Goal: Information Seeking & Learning: Check status

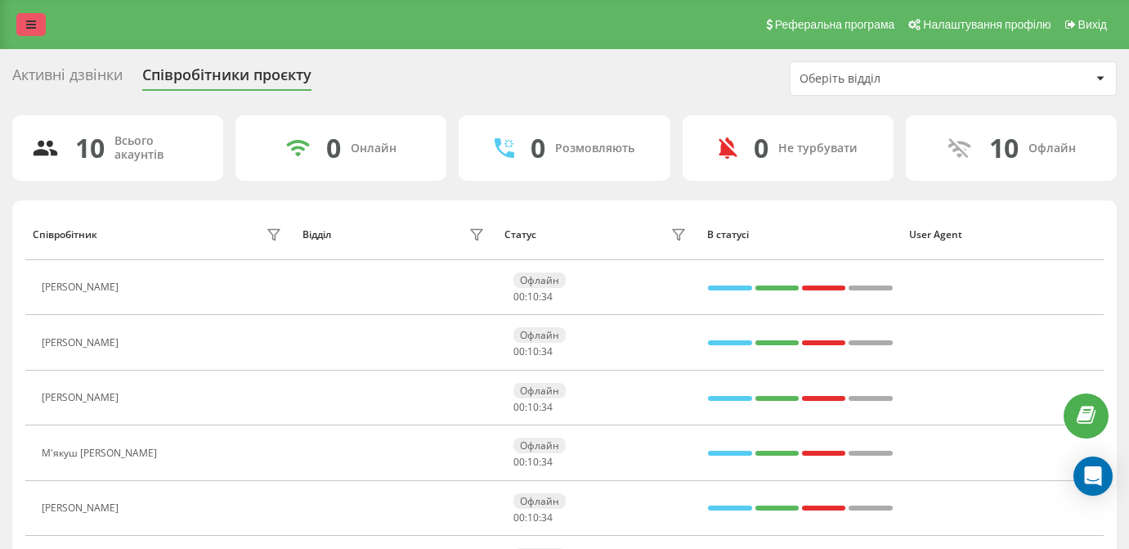
click at [29, 16] on link at bounding box center [30, 24] width 29 height 23
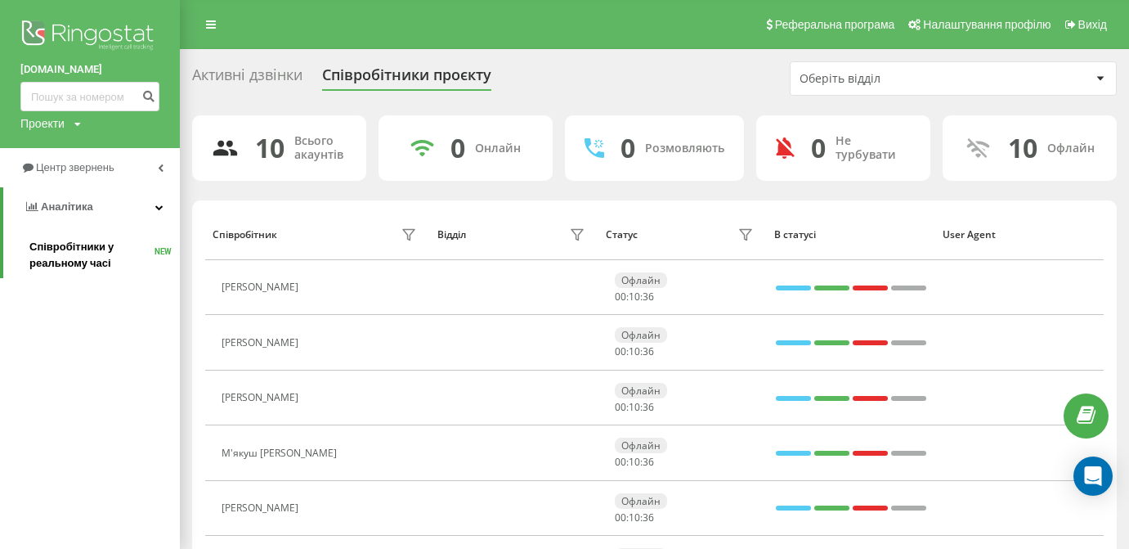
click at [96, 271] on span "Співробітники у реальному часі" at bounding box center [91, 255] width 125 height 33
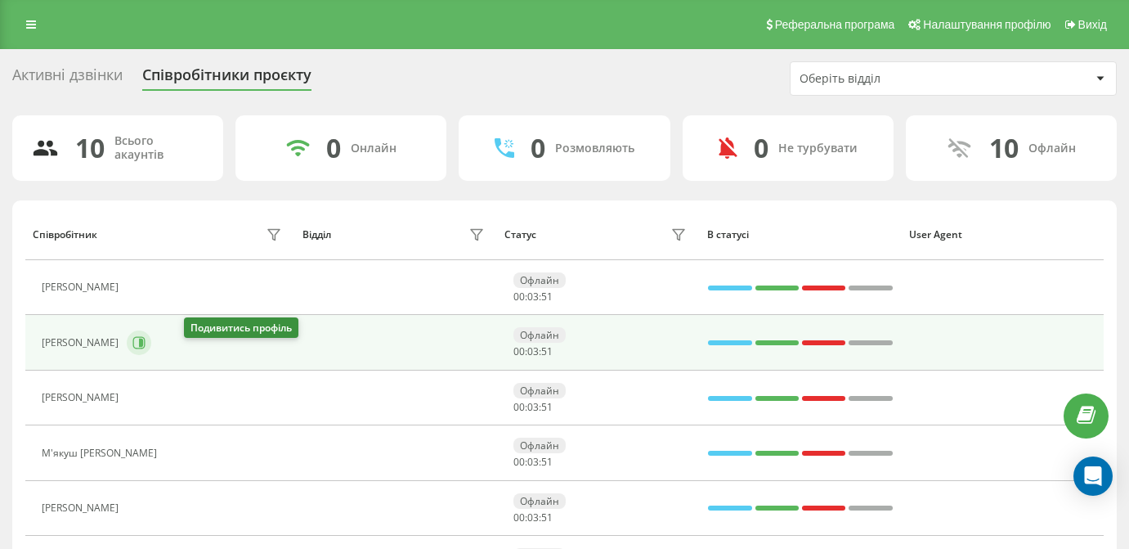
click at [151, 355] on button at bounding box center [139, 342] width 25 height 25
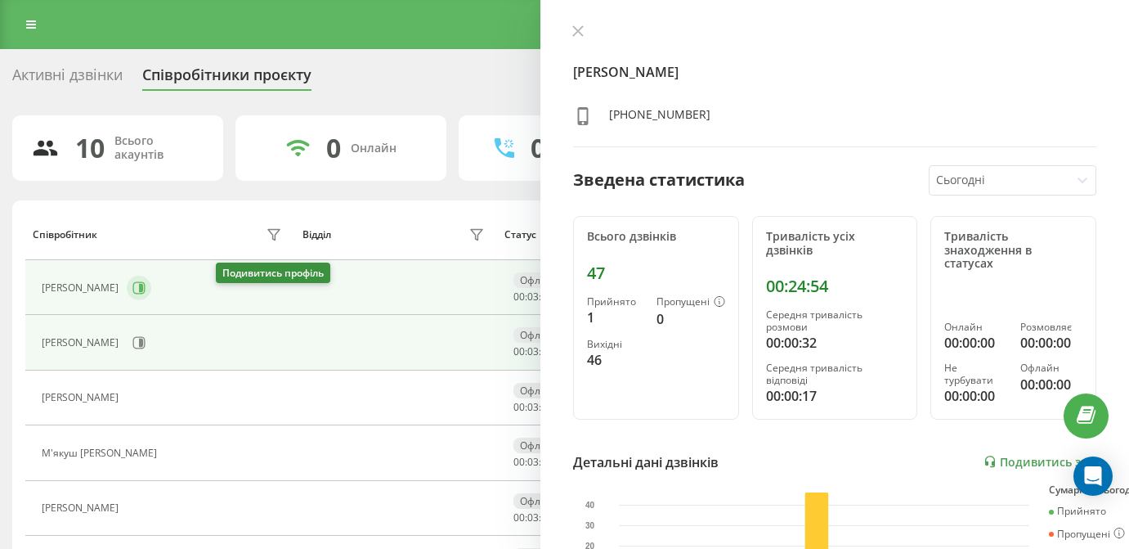
click at [146, 294] on icon at bounding box center [138, 287] width 13 height 13
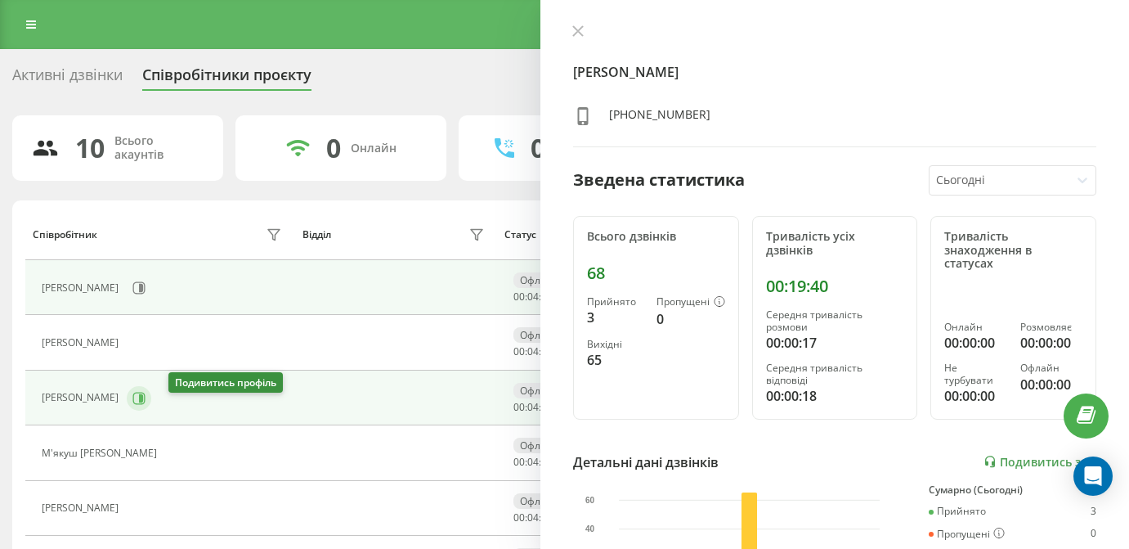
click at [151, 404] on button at bounding box center [139, 398] width 25 height 25
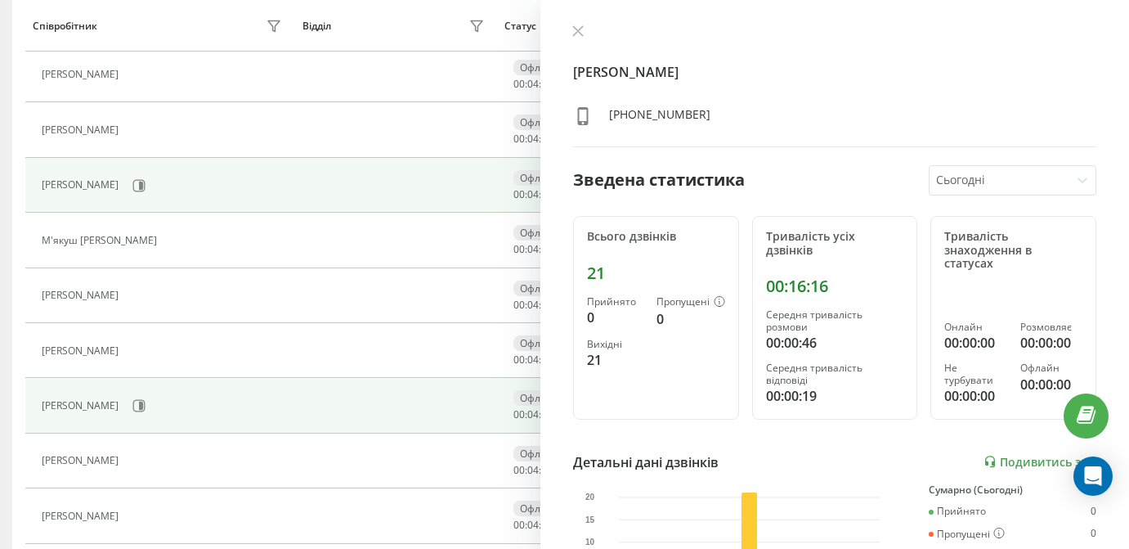
scroll to position [214, 0]
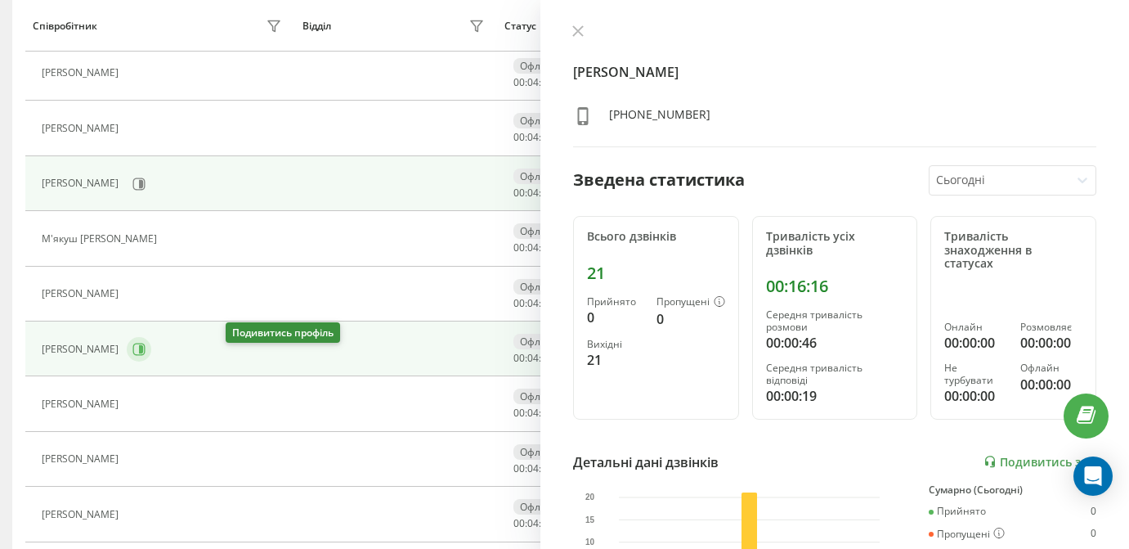
click at [146, 356] on icon at bounding box center [138, 349] width 13 height 13
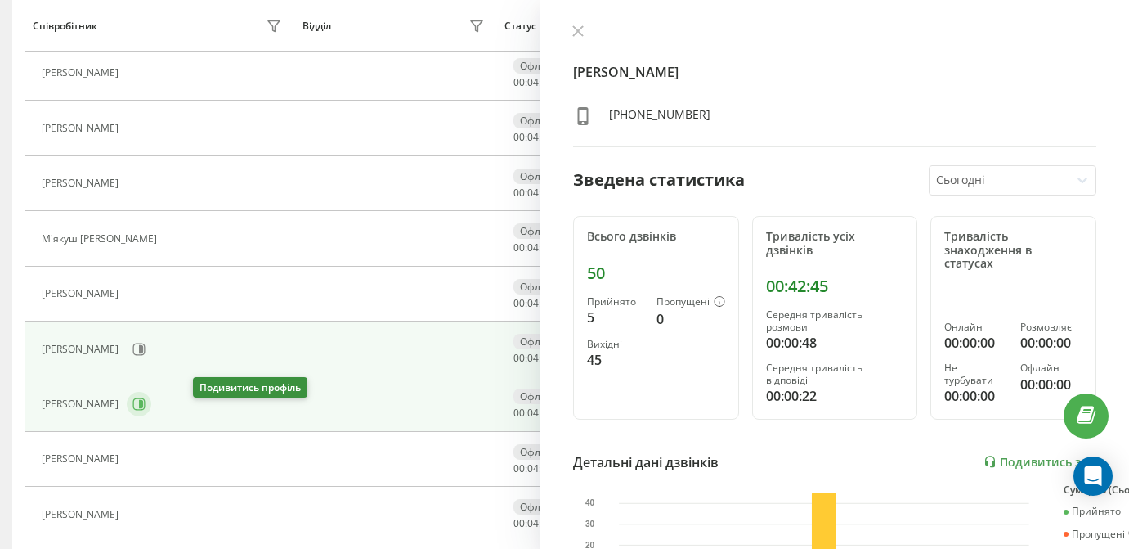
click at [146, 410] on icon at bounding box center [139, 404] width 12 height 12
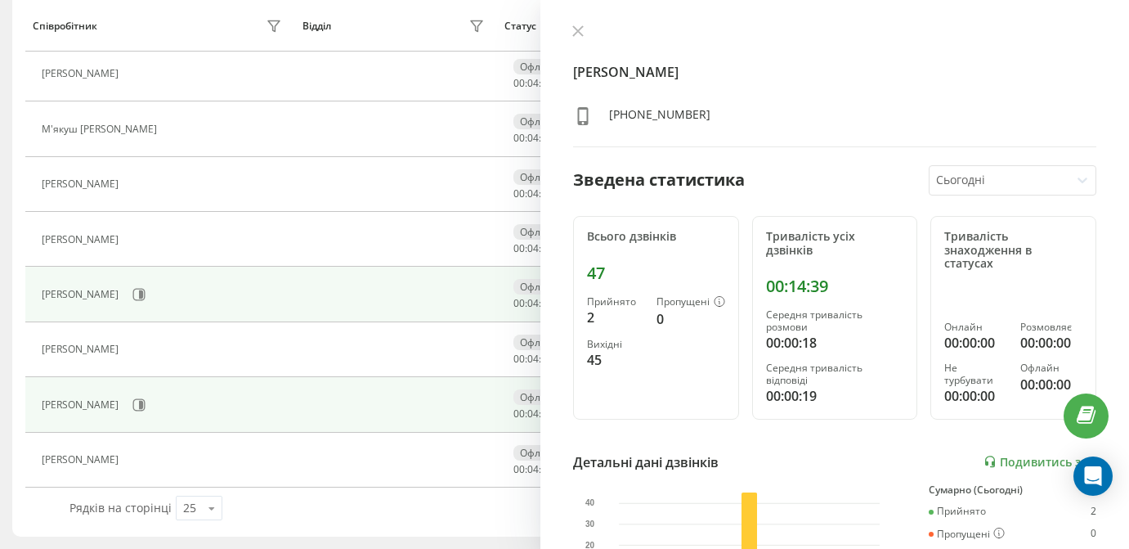
scroll to position [335, 0]
click at [151, 394] on button at bounding box center [139, 404] width 25 height 25
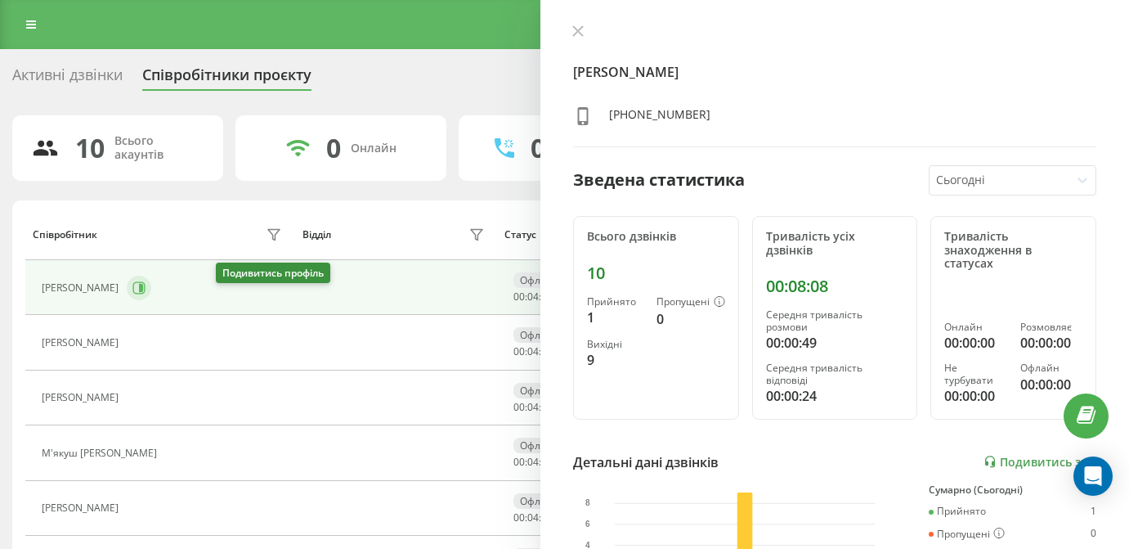
click at [146, 294] on icon at bounding box center [138, 287] width 13 height 13
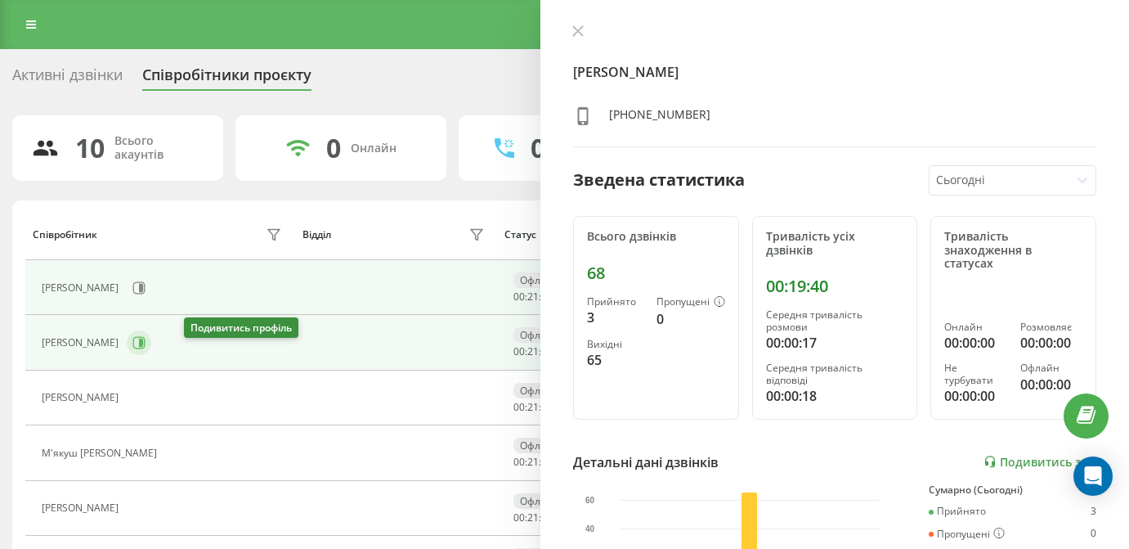
click at [151, 355] on button at bounding box center [139, 342] width 25 height 25
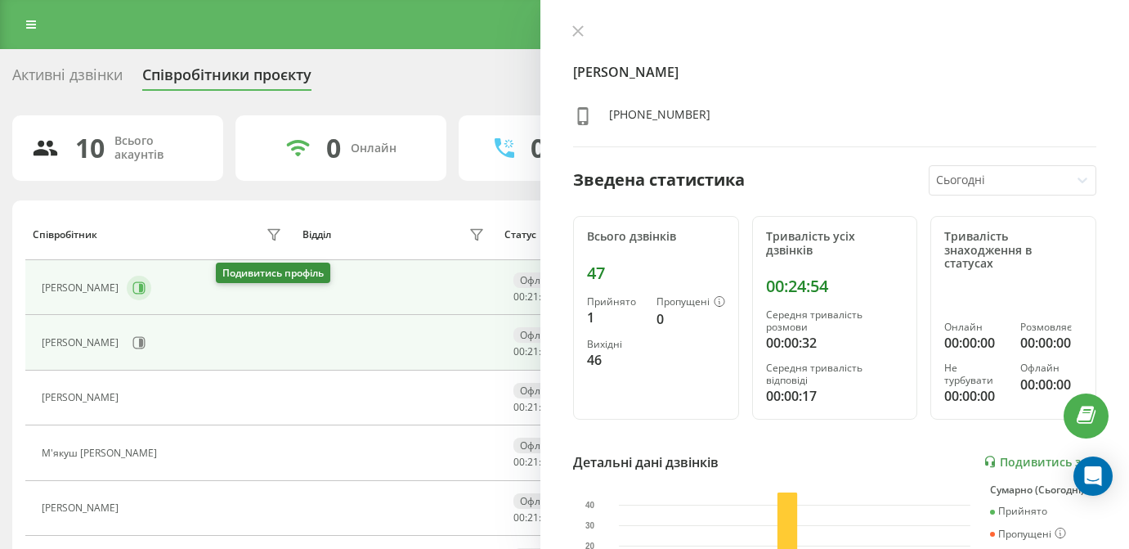
click at [151, 294] on button at bounding box center [139, 287] width 25 height 25
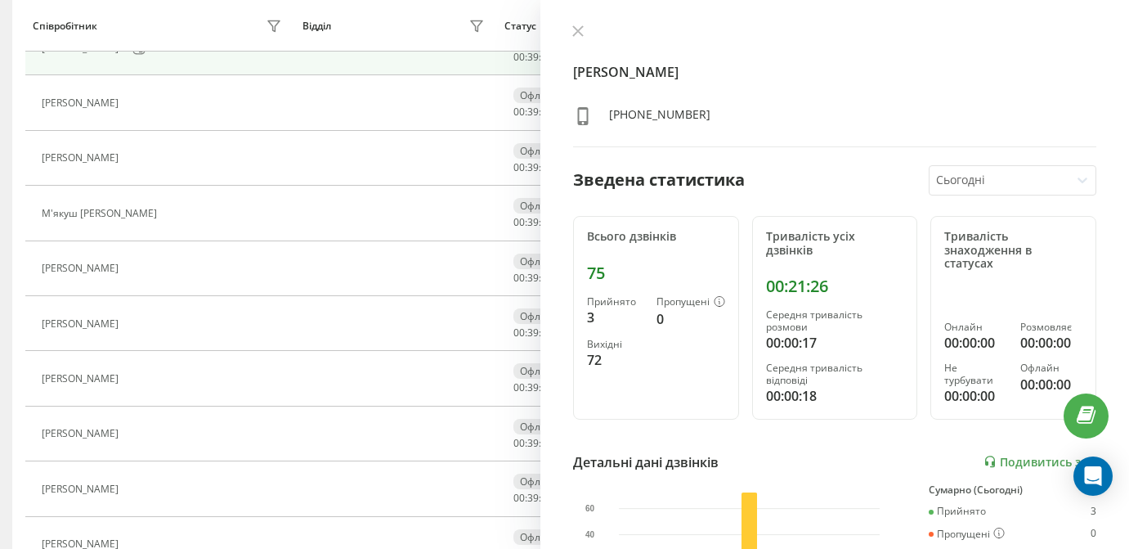
scroll to position [241, 0]
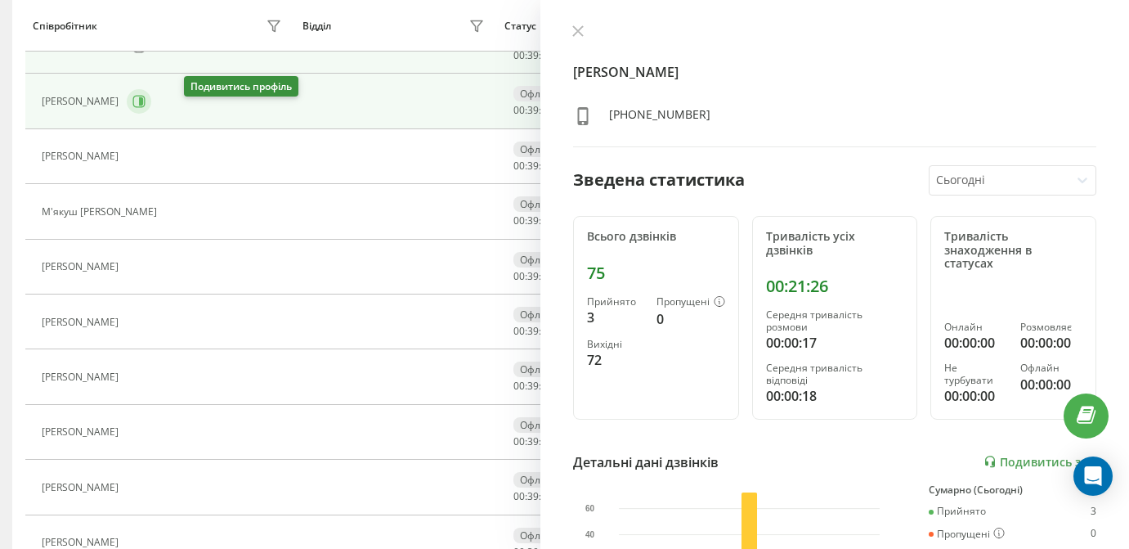
click at [143, 105] on icon at bounding box center [141, 101] width 4 height 8
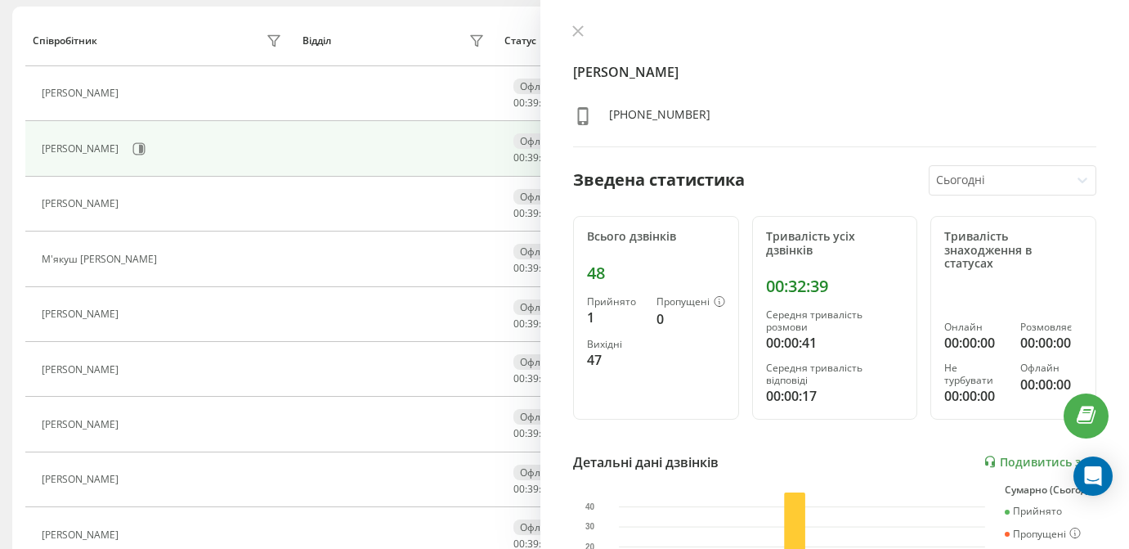
scroll to position [141, 0]
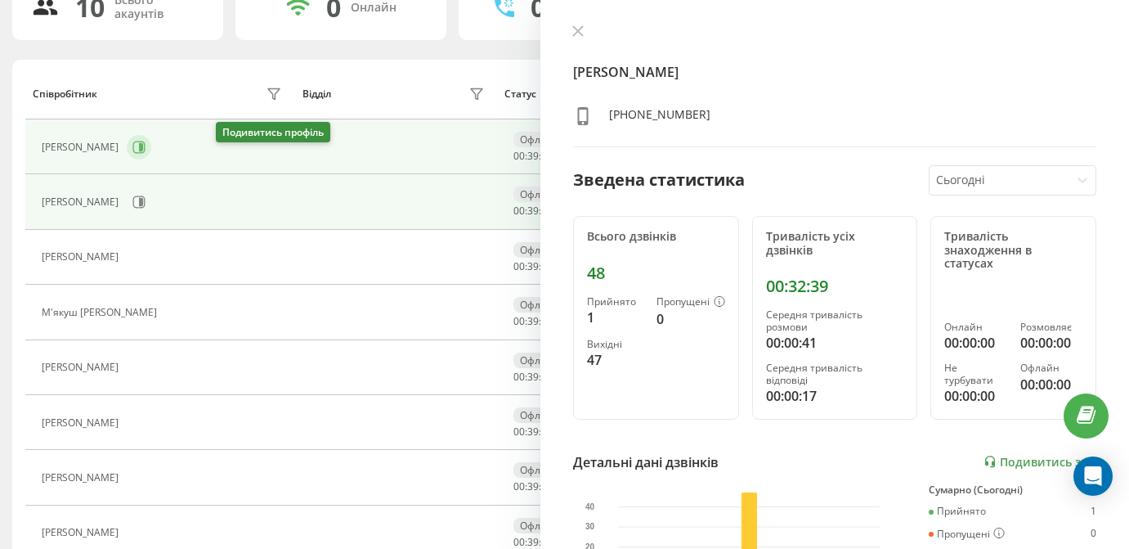
click at [151, 159] on button at bounding box center [139, 147] width 25 height 25
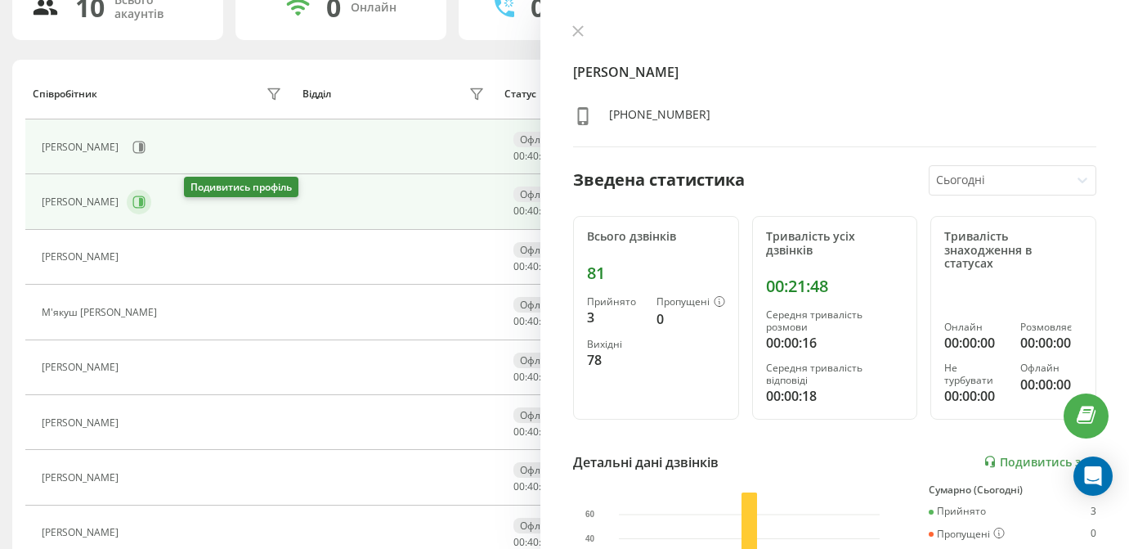
click at [143, 206] on icon at bounding box center [141, 202] width 4 height 8
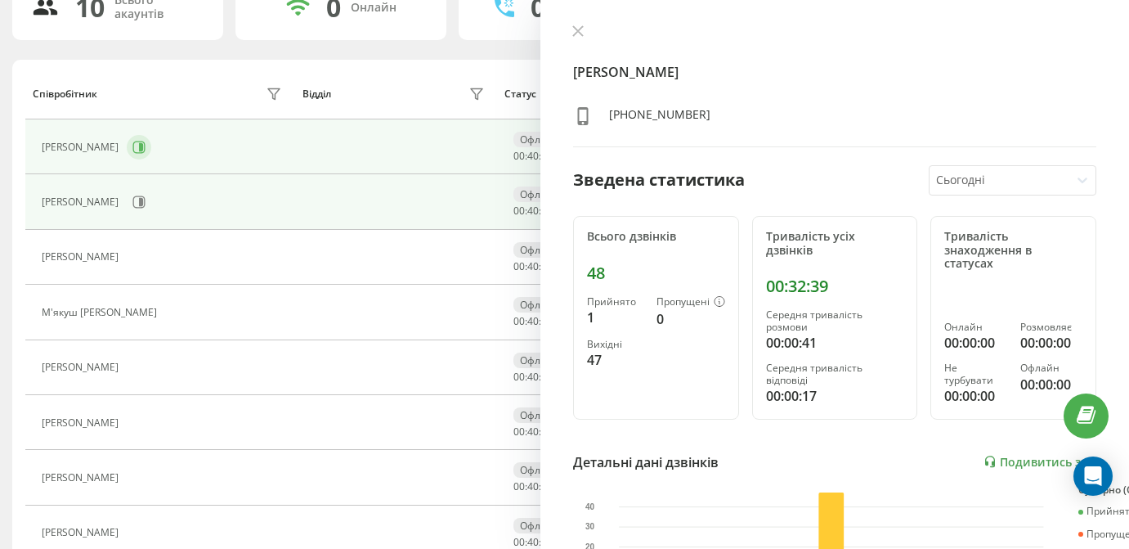
click at [143, 151] on icon at bounding box center [141, 147] width 4 height 8
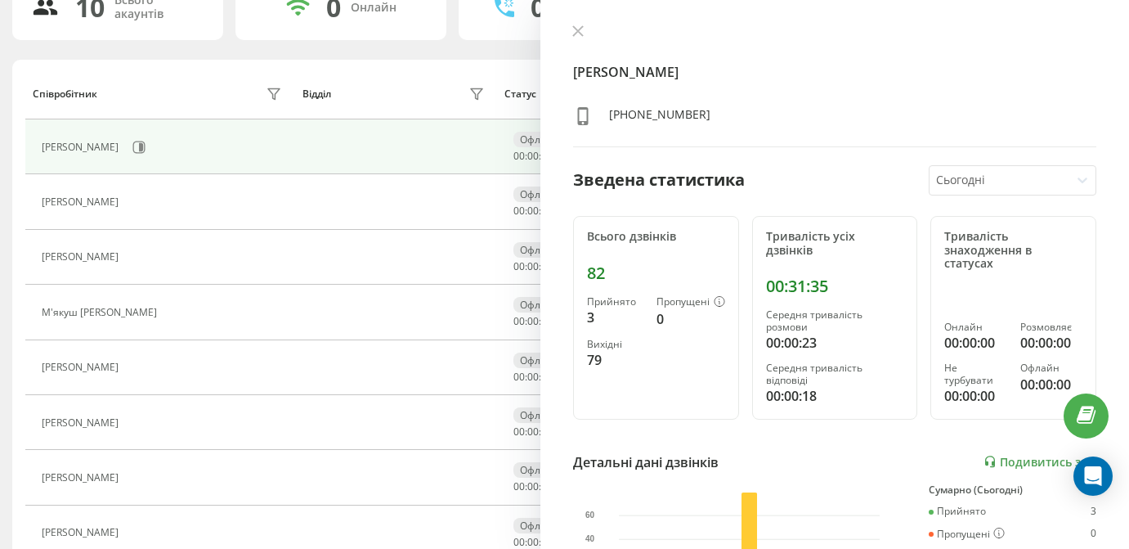
scroll to position [84, 0]
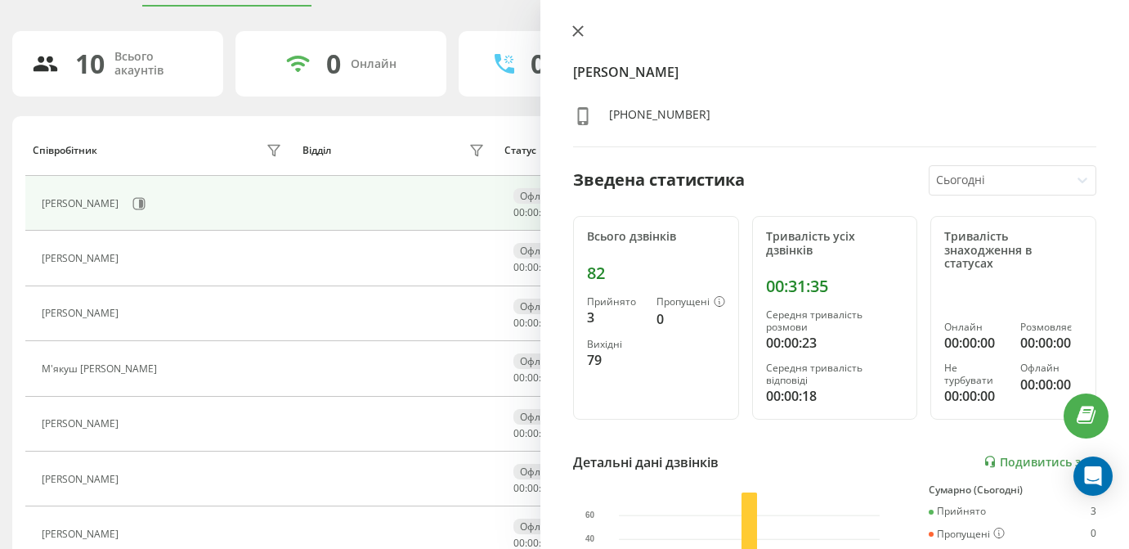
click at [577, 32] on icon at bounding box center [578, 31] width 10 height 10
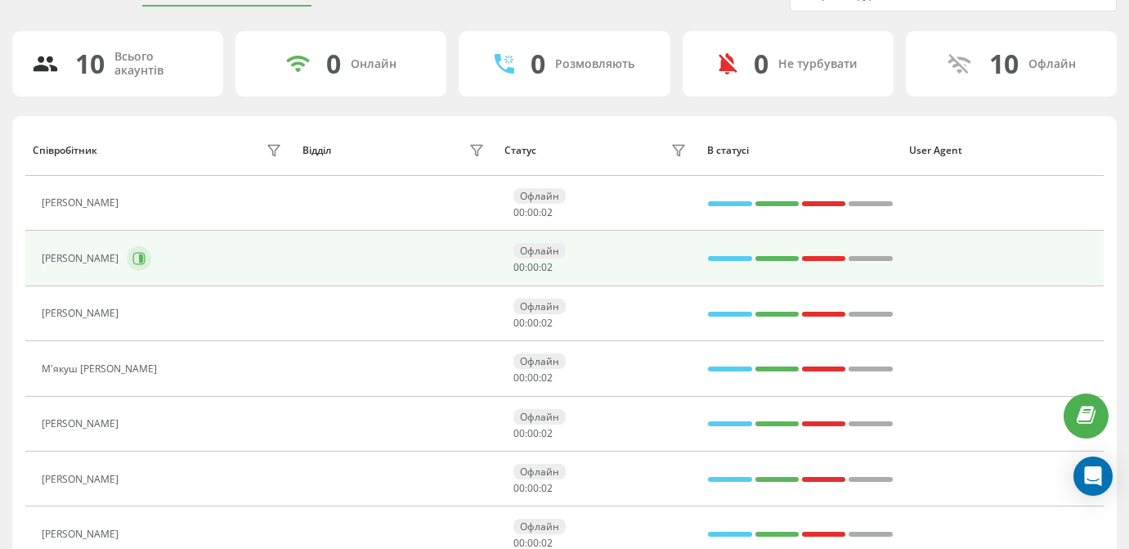
click at [146, 265] on icon at bounding box center [139, 259] width 12 height 12
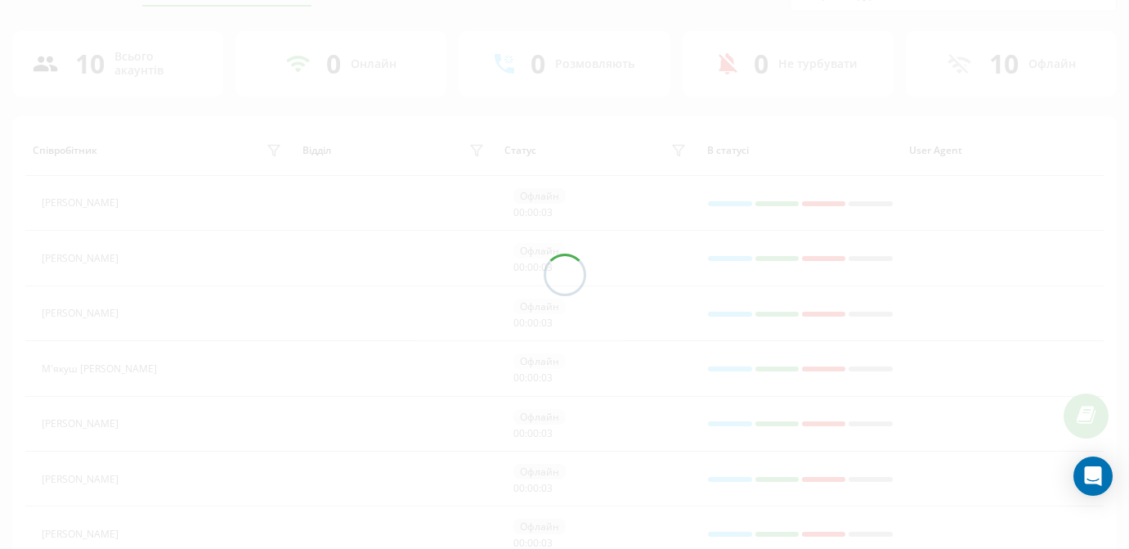
click at [223, 224] on div "Активні дзвінки Співробітники проєкту Оберіть відділ 10 Всього акаунтів 0 Онлай…" at bounding box center [564, 376] width 1104 height 799
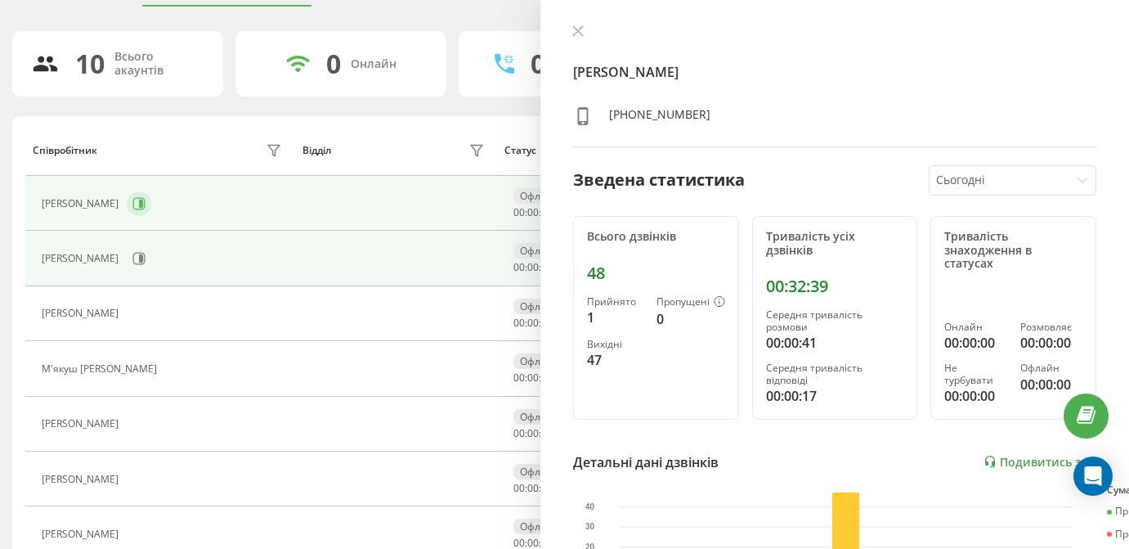
click at [146, 210] on icon at bounding box center [138, 203] width 13 height 13
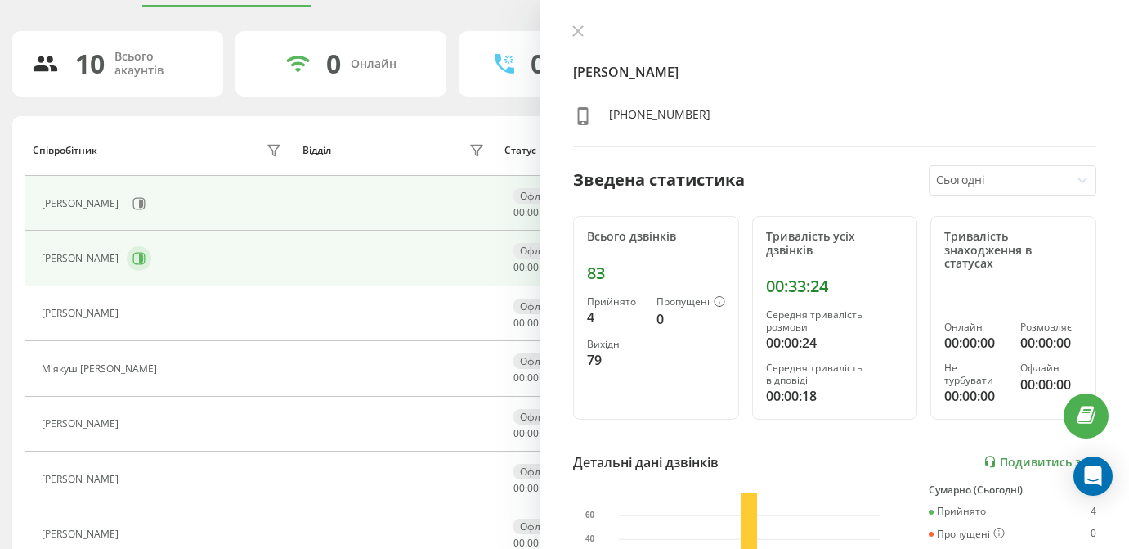
click at [146, 265] on icon at bounding box center [138, 258] width 13 height 13
click at [143, 208] on icon at bounding box center [141, 203] width 4 height 8
